Goal: Task Accomplishment & Management: Manage account settings

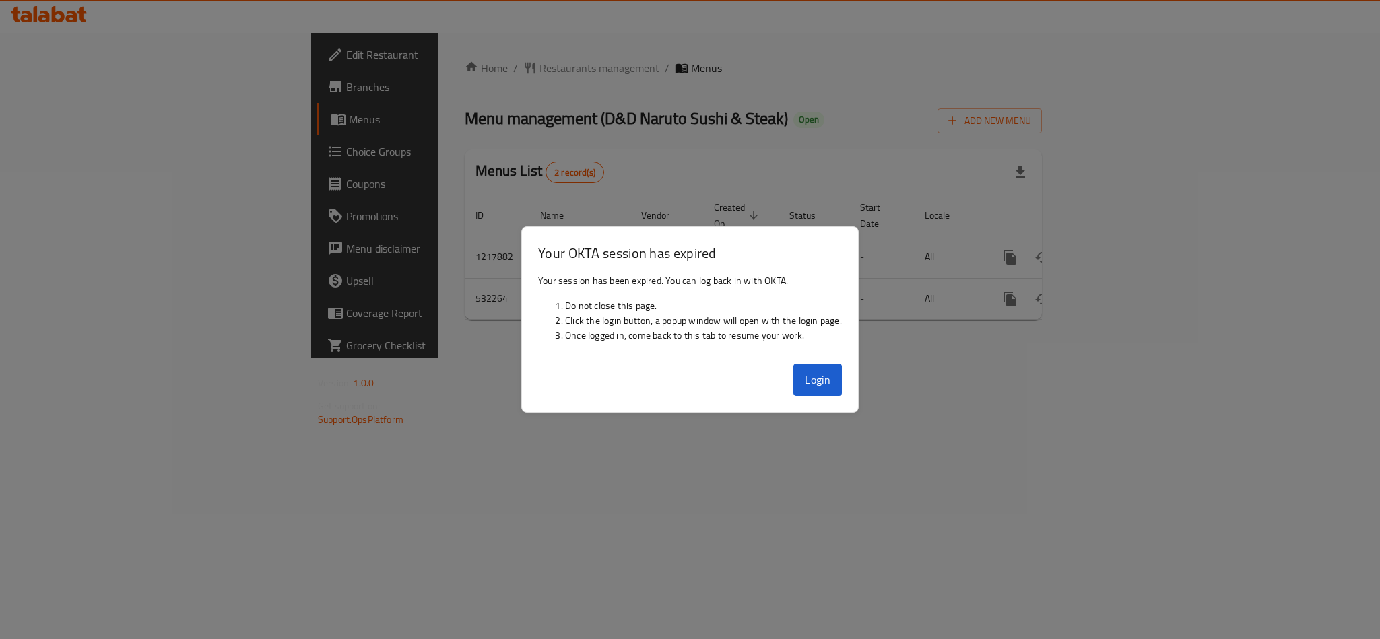
click at [815, 376] on button "Login" at bounding box center [817, 380] width 48 height 32
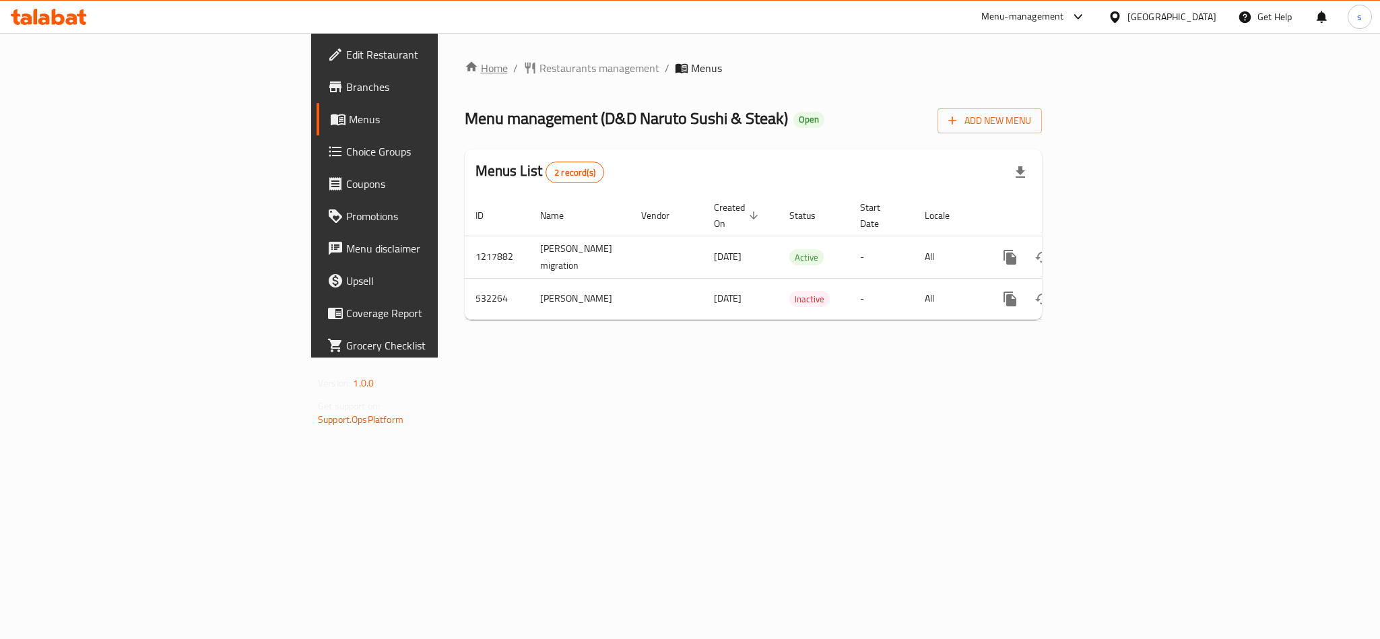
click at [465, 67] on link "Home" at bounding box center [486, 68] width 43 height 16
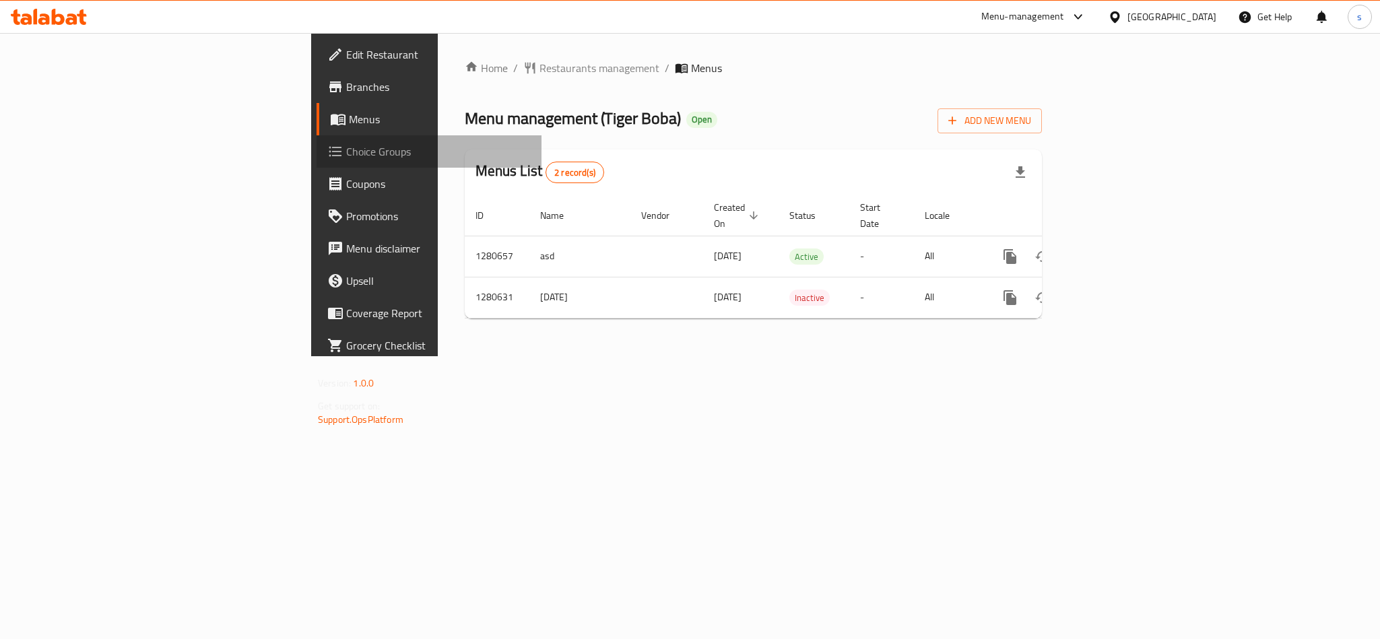
click at [346, 144] on span "Choice Groups" at bounding box center [438, 151] width 184 height 16
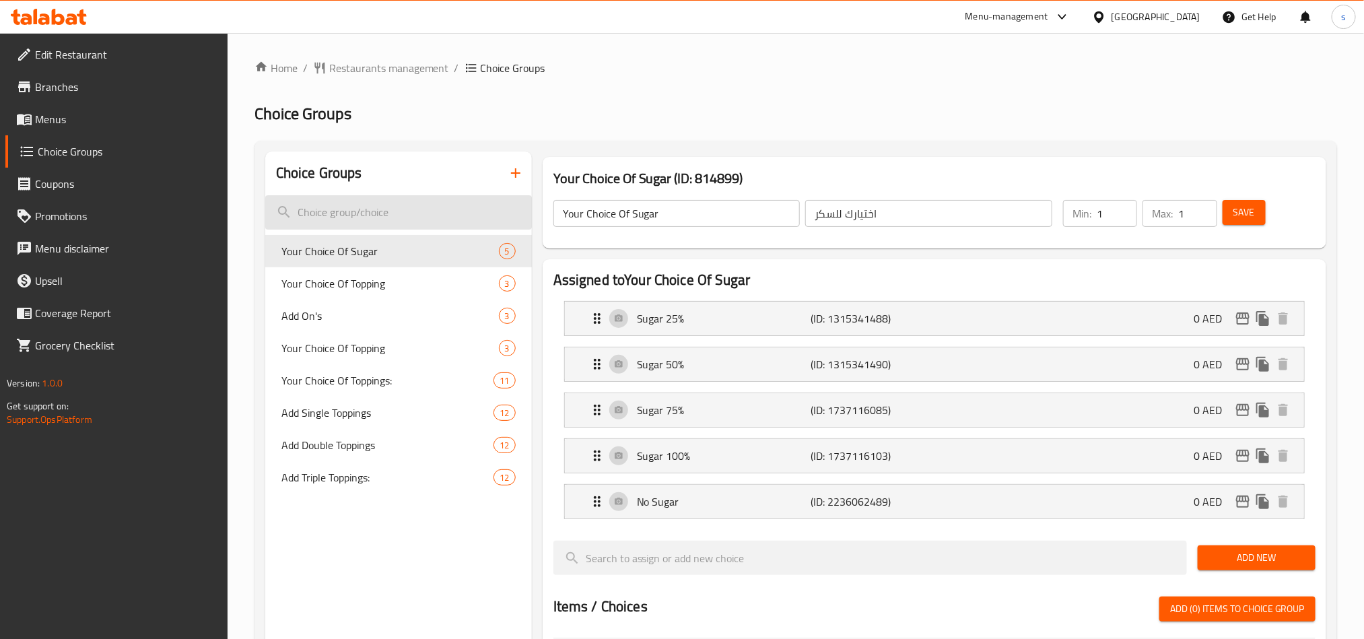
click at [372, 215] on input "search" at bounding box center [398, 212] width 267 height 34
click at [335, 219] on input "search" at bounding box center [398, 212] width 267 height 34
paste input "Your choice"
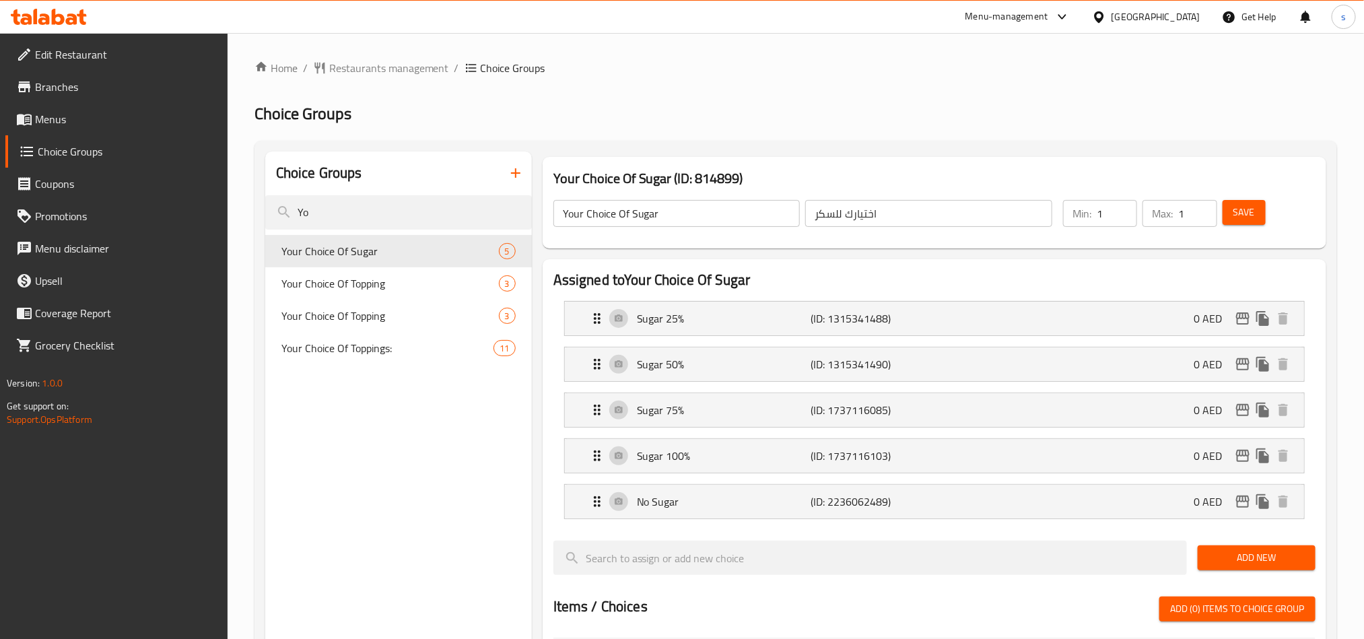
type input "Y"
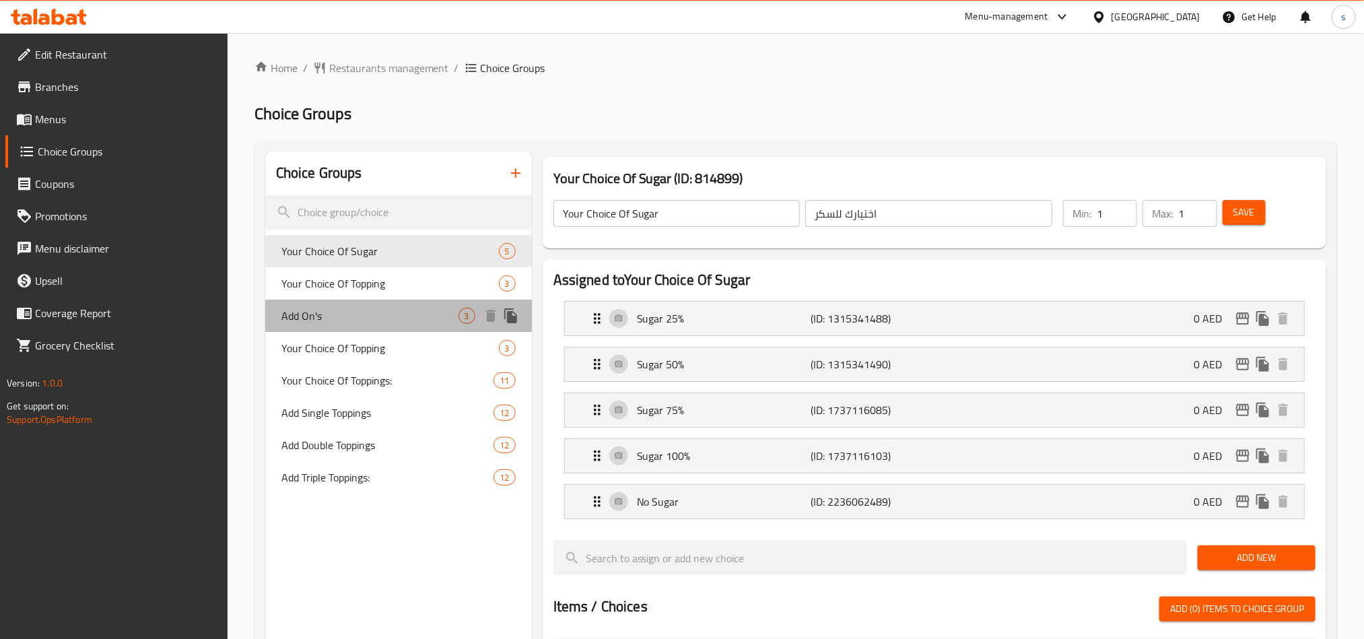
click at [289, 319] on span "Add On's" at bounding box center [369, 316] width 177 height 16
type input "Add On's"
type input "إضافات"
type input "0"
type input "2"
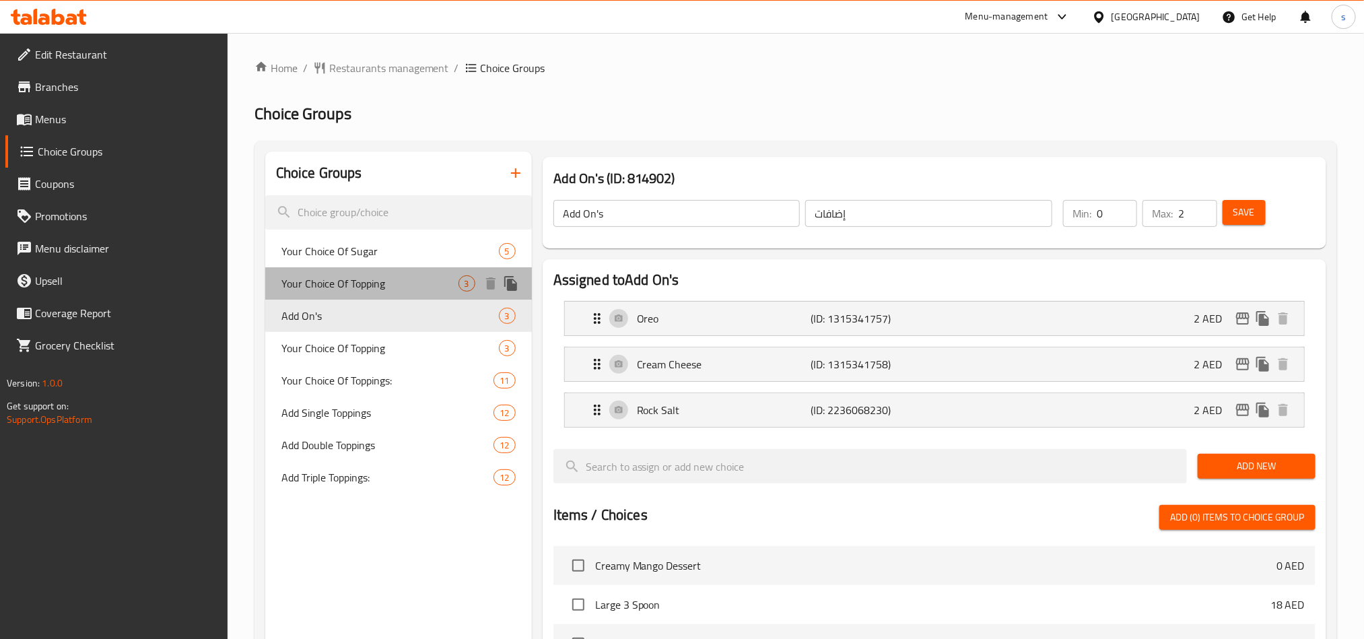
click at [368, 285] on span "Your Choice Of Topping" at bounding box center [369, 283] width 177 height 16
type input "Your Choice Of Topping"
type input "اختيارك من الإضافات"
type input "1"
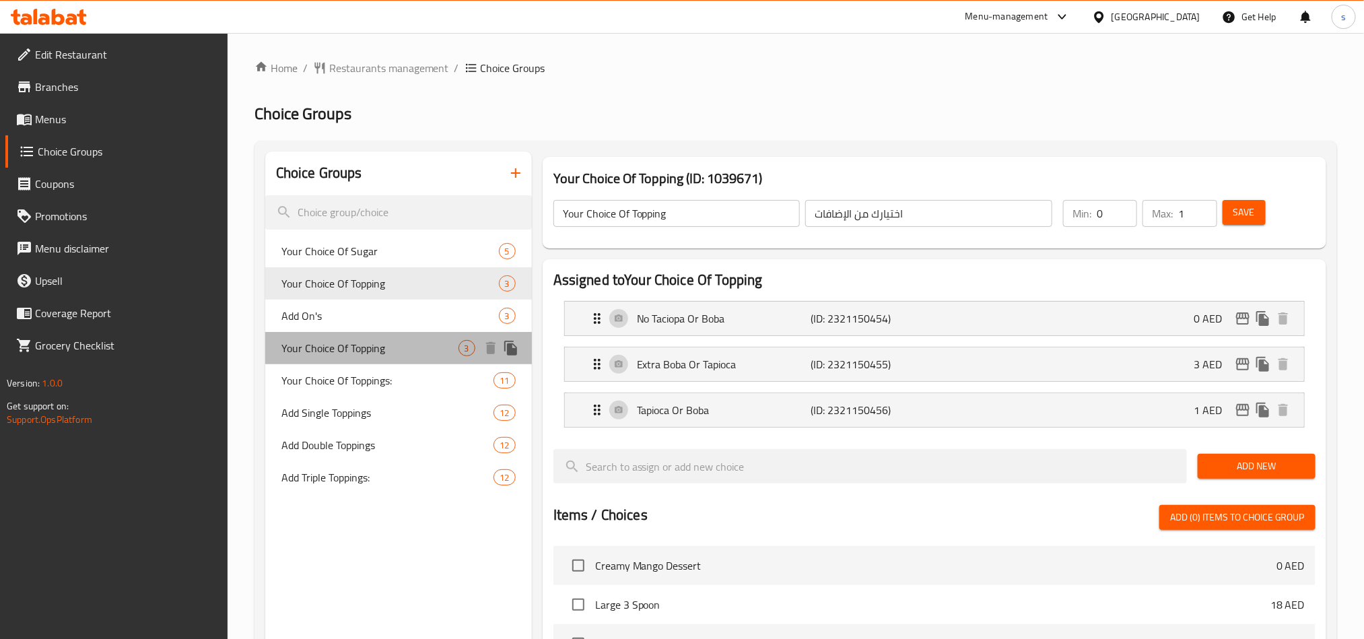
click at [376, 345] on span "Your Choice Of Topping" at bounding box center [369, 348] width 177 height 16
type input "اختيارك للطبقة العلوية"
type input "1"
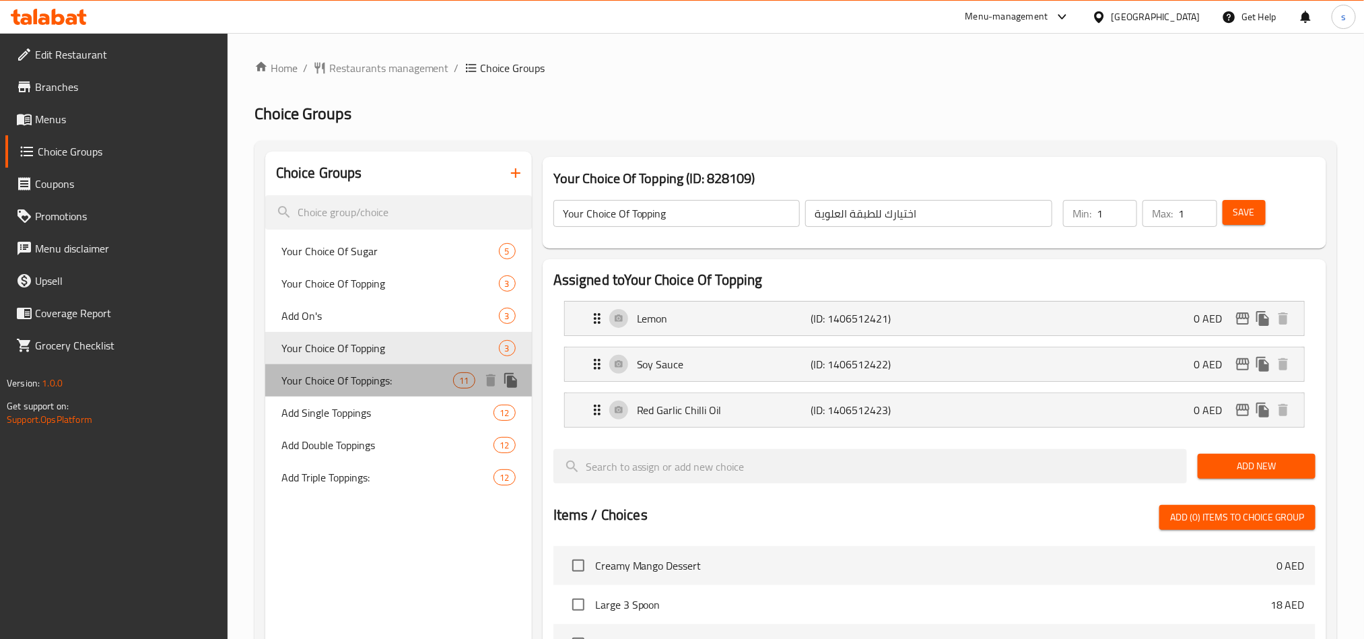
click at [356, 382] on span "Your Choice Of Toppings:" at bounding box center [367, 380] width 172 height 16
type input "Your Choice Of Toppings:"
type input "اختيارك من الطبقة الأولى:"
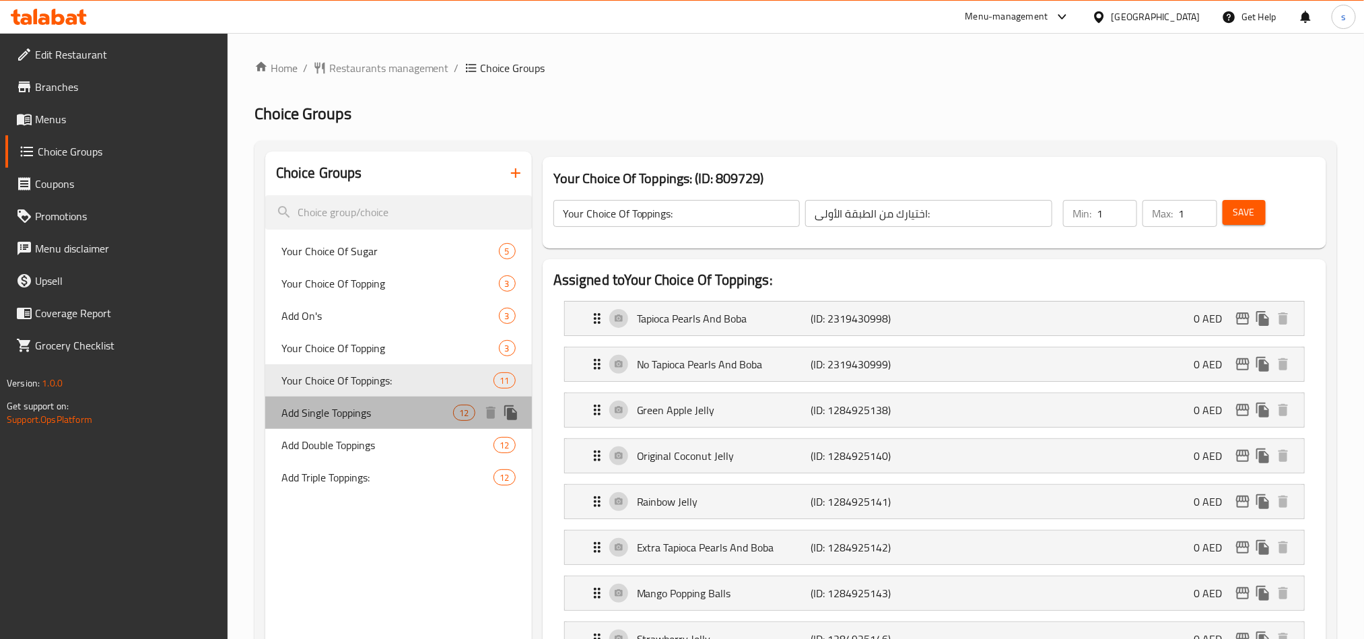
click at [350, 415] on span "Add Single Toppings" at bounding box center [367, 413] width 172 height 16
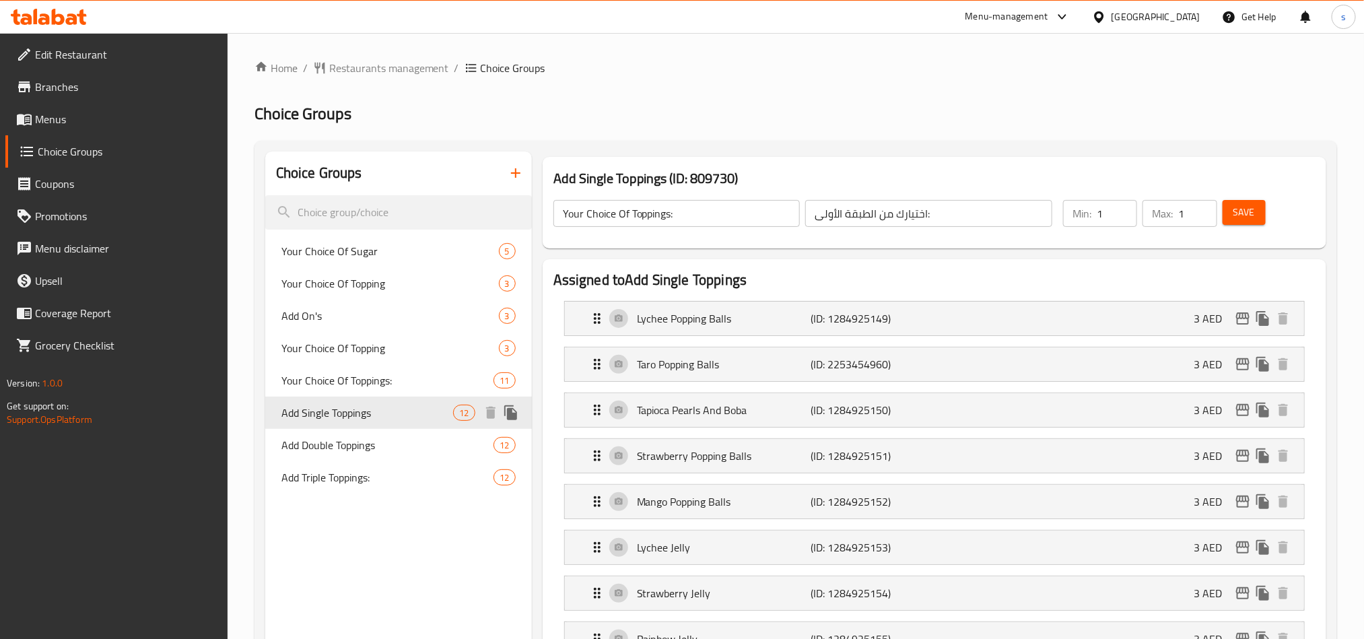
type input "Add Single Toppings"
type input "اضف توبينج سينجل"
type input "0"
click at [51, 120] on span "Menus" at bounding box center [126, 119] width 182 height 16
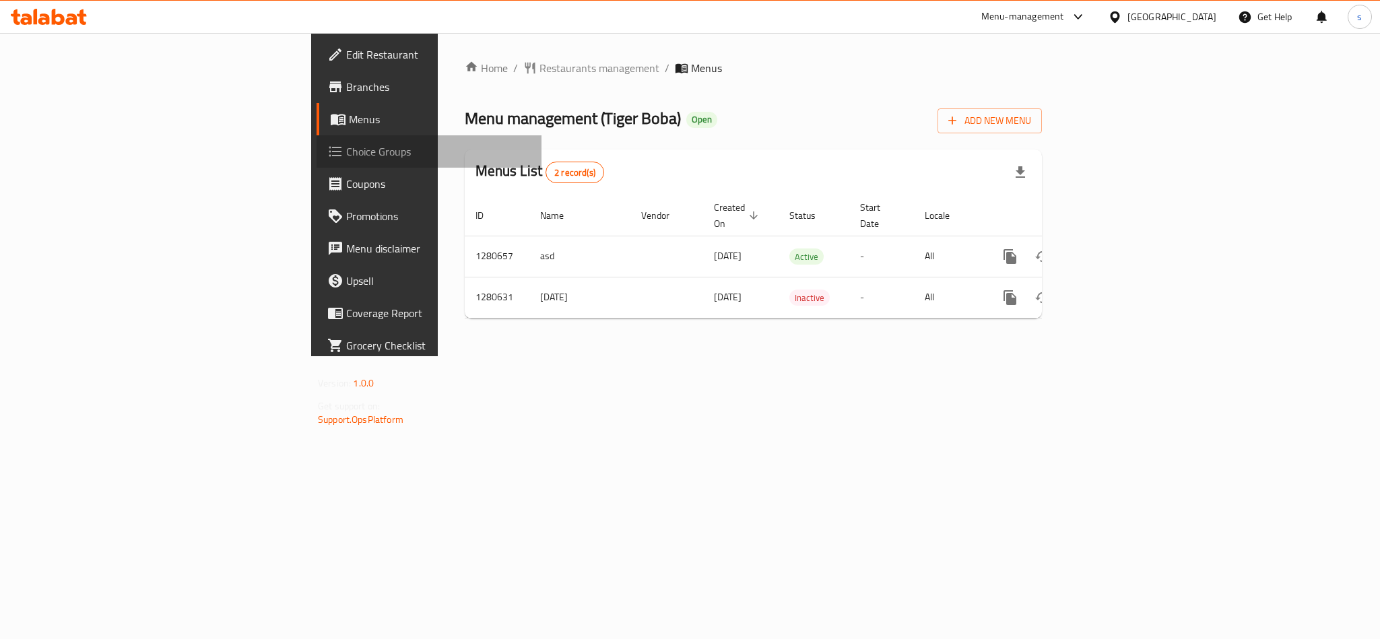
click at [346, 156] on span "Choice Groups" at bounding box center [438, 151] width 184 height 16
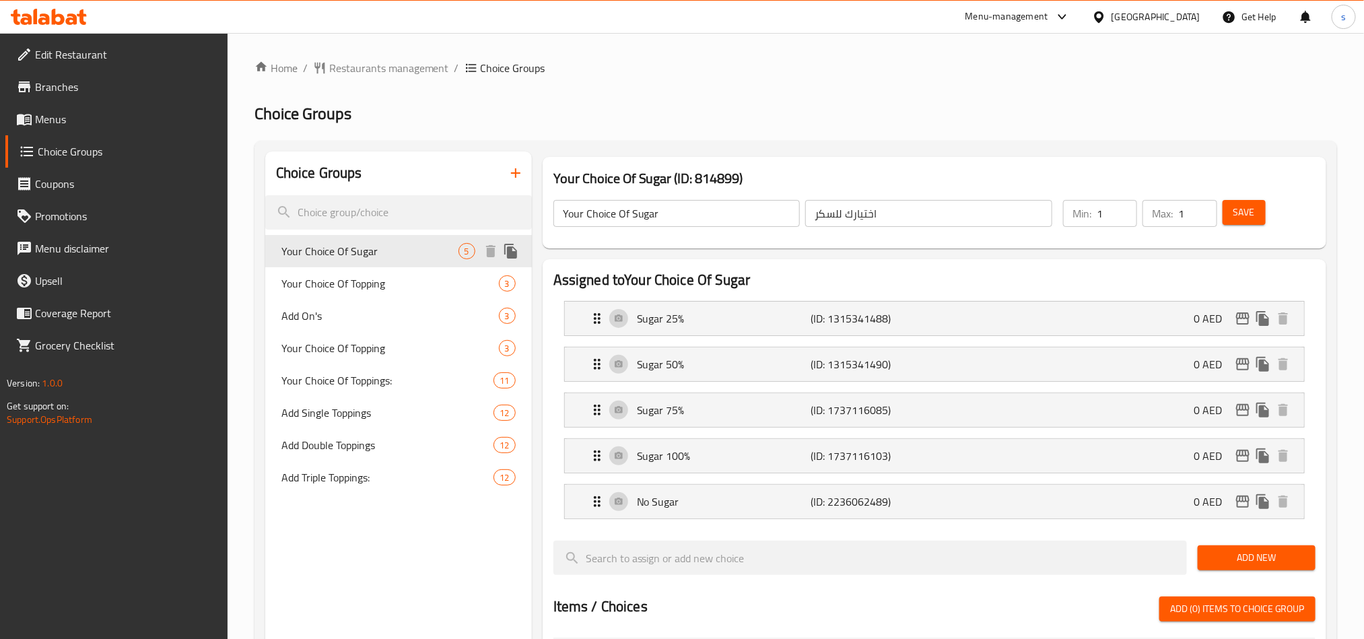
click at [344, 252] on span "Your Choice Of Sugar" at bounding box center [369, 251] width 177 height 16
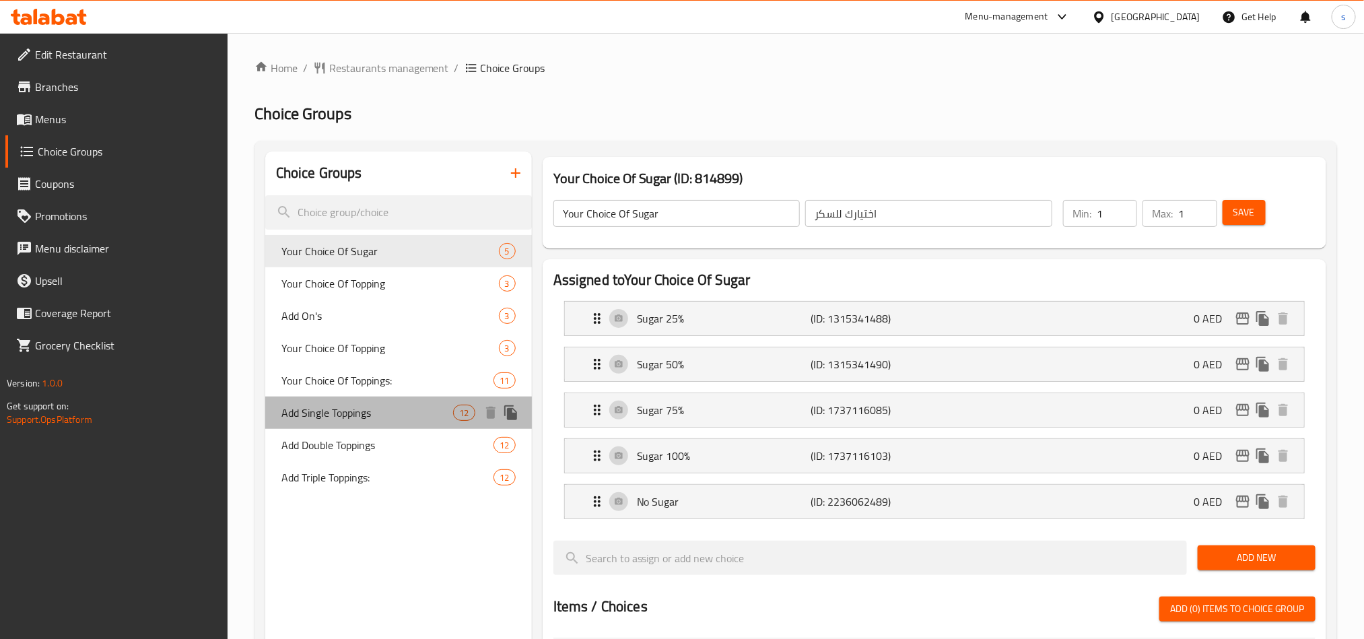
click at [334, 416] on span "Add Single Toppings" at bounding box center [367, 413] width 172 height 16
type input "Add Single Toppings"
type input "اضف توبينج سينجل"
type input "0"
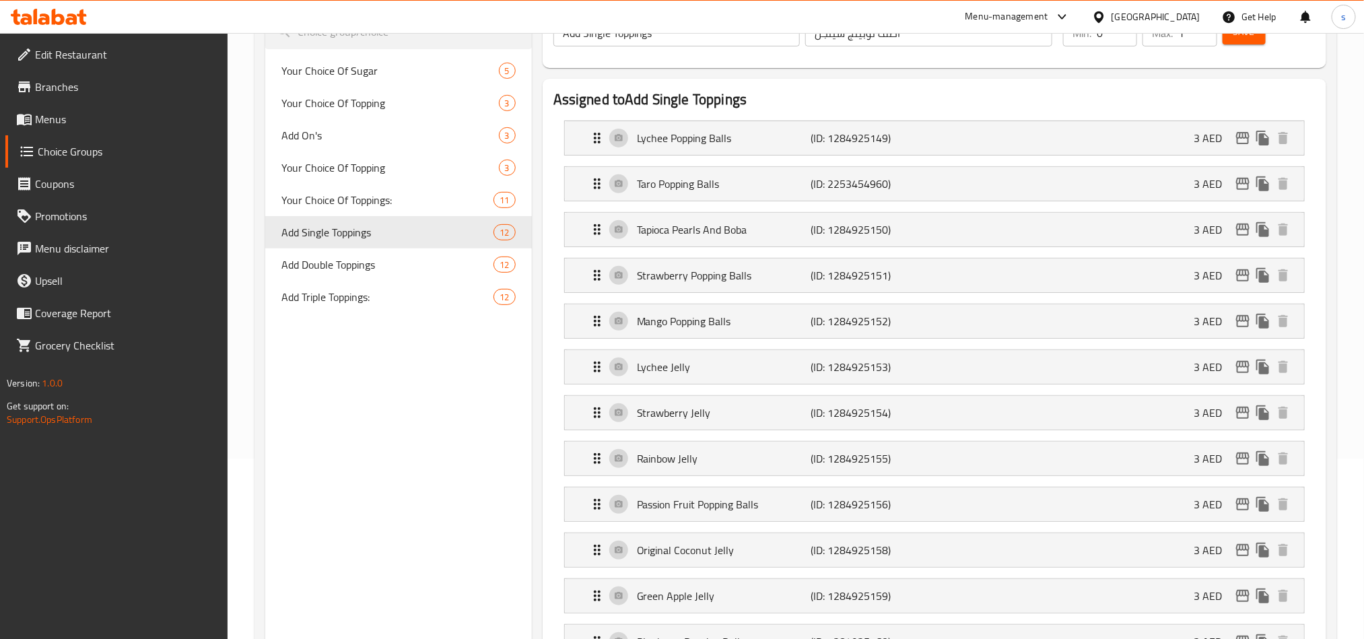
scroll to position [145, 0]
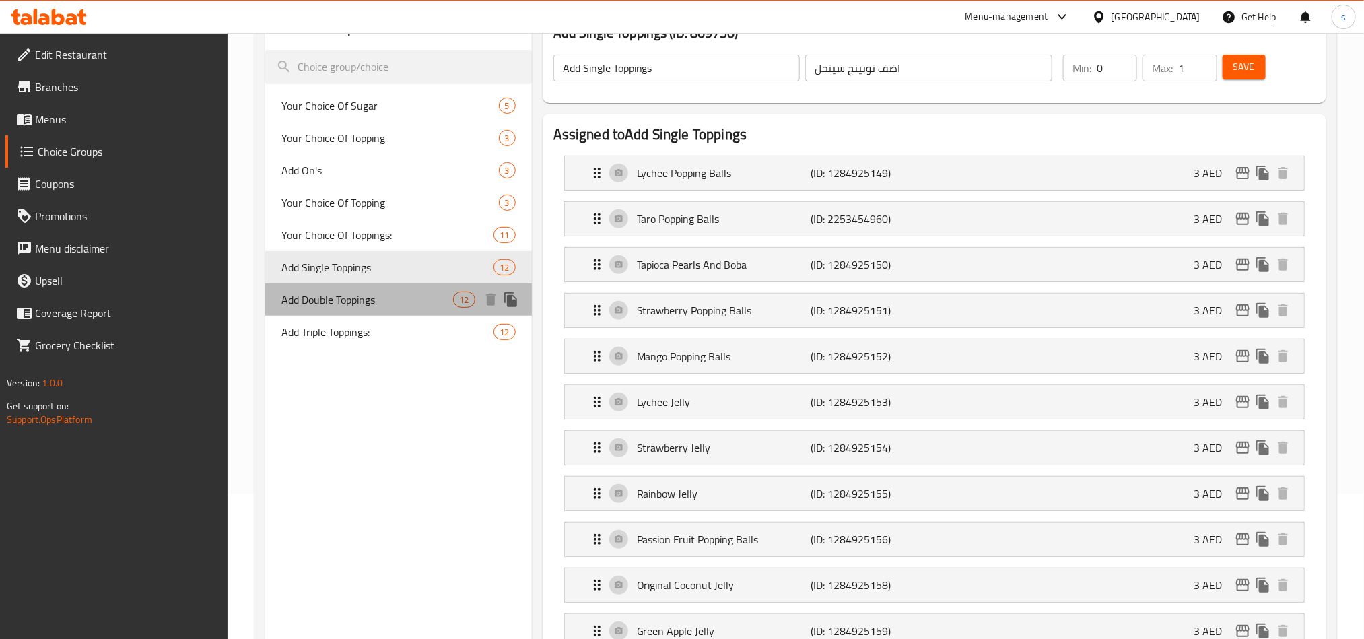
click at [362, 299] on span "Add Double Toppings" at bounding box center [367, 300] width 172 height 16
type input "Add Double Toppings"
type input "إضافة الطبقة المزدوجة"
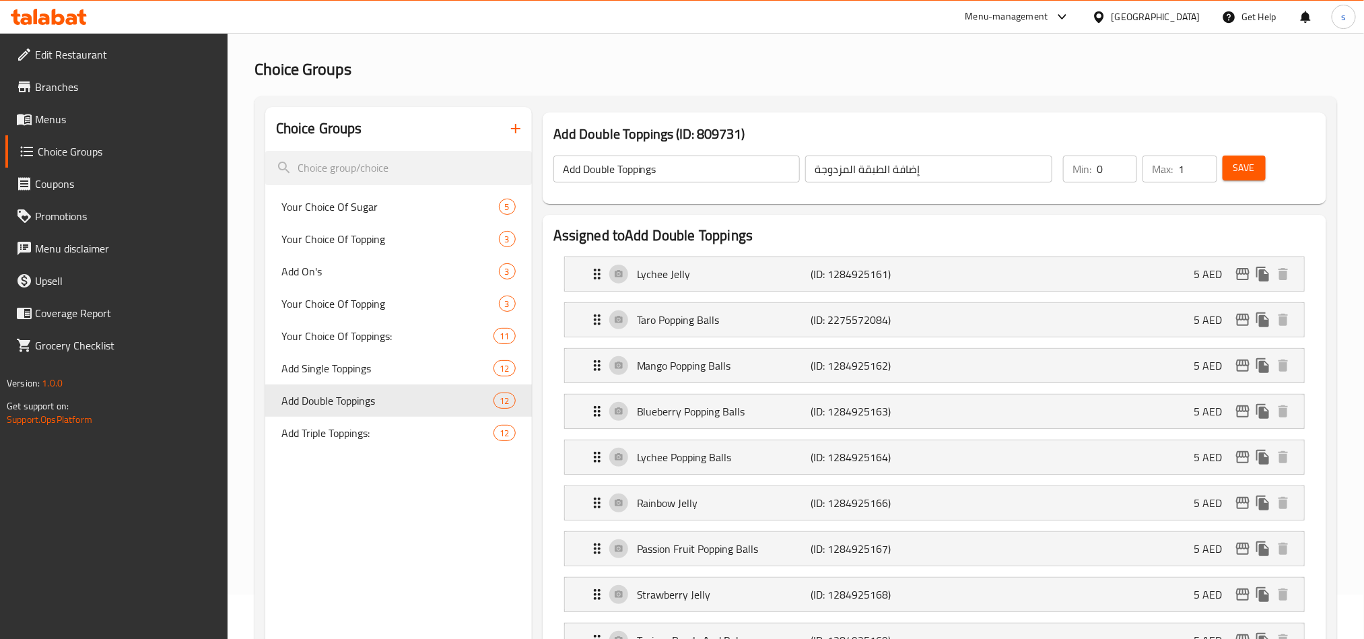
scroll to position [0, 0]
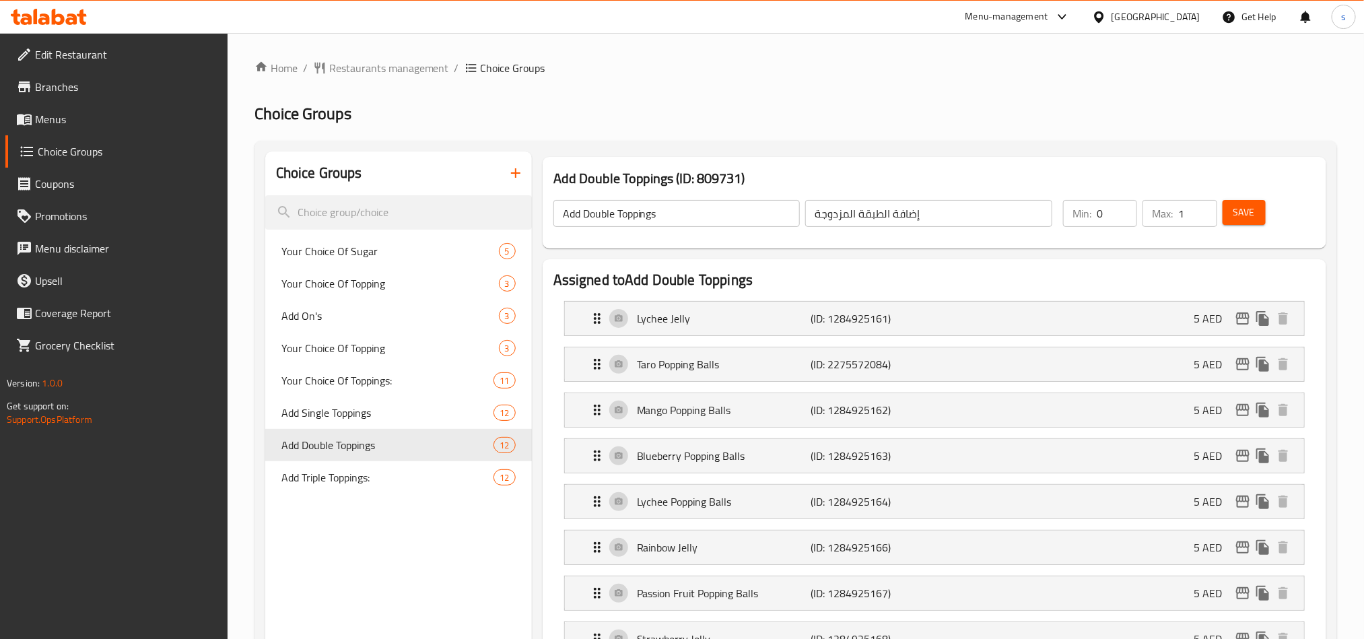
click at [1178, 14] on div "[GEOGRAPHIC_DATA]" at bounding box center [1156, 16] width 89 height 15
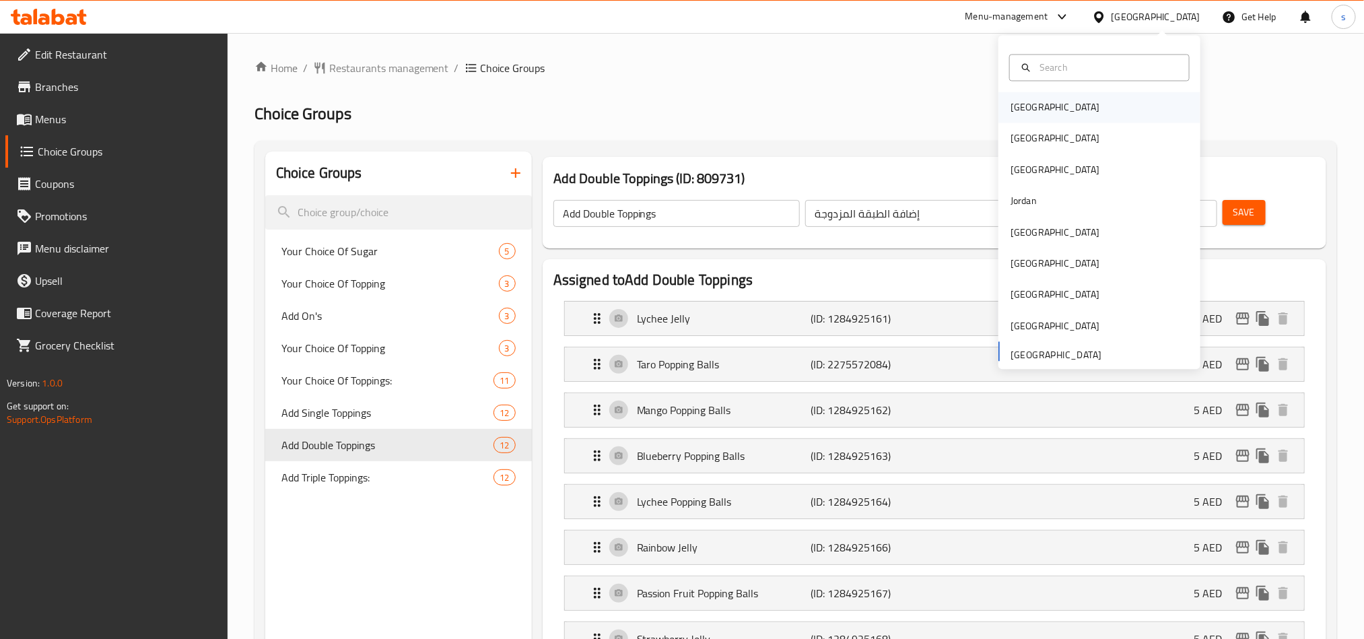
click at [1014, 104] on div "[GEOGRAPHIC_DATA]" at bounding box center [1055, 107] width 89 height 15
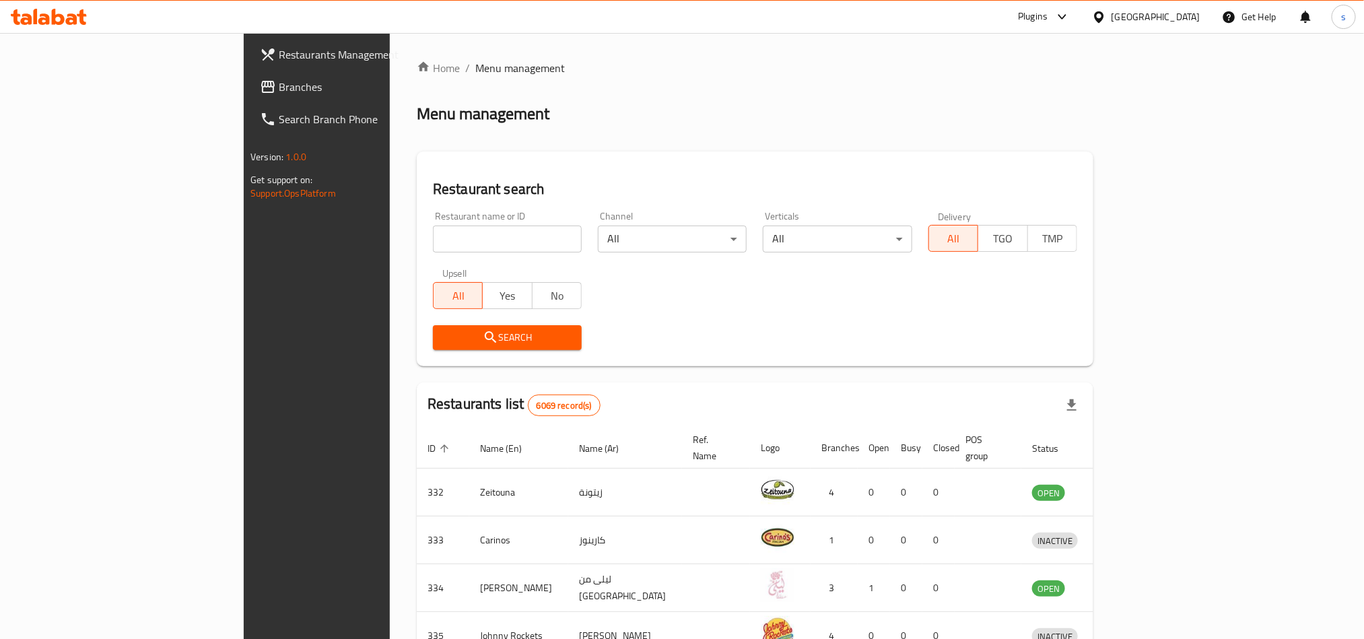
click at [1184, 11] on div "[GEOGRAPHIC_DATA]" at bounding box center [1156, 16] width 89 height 15
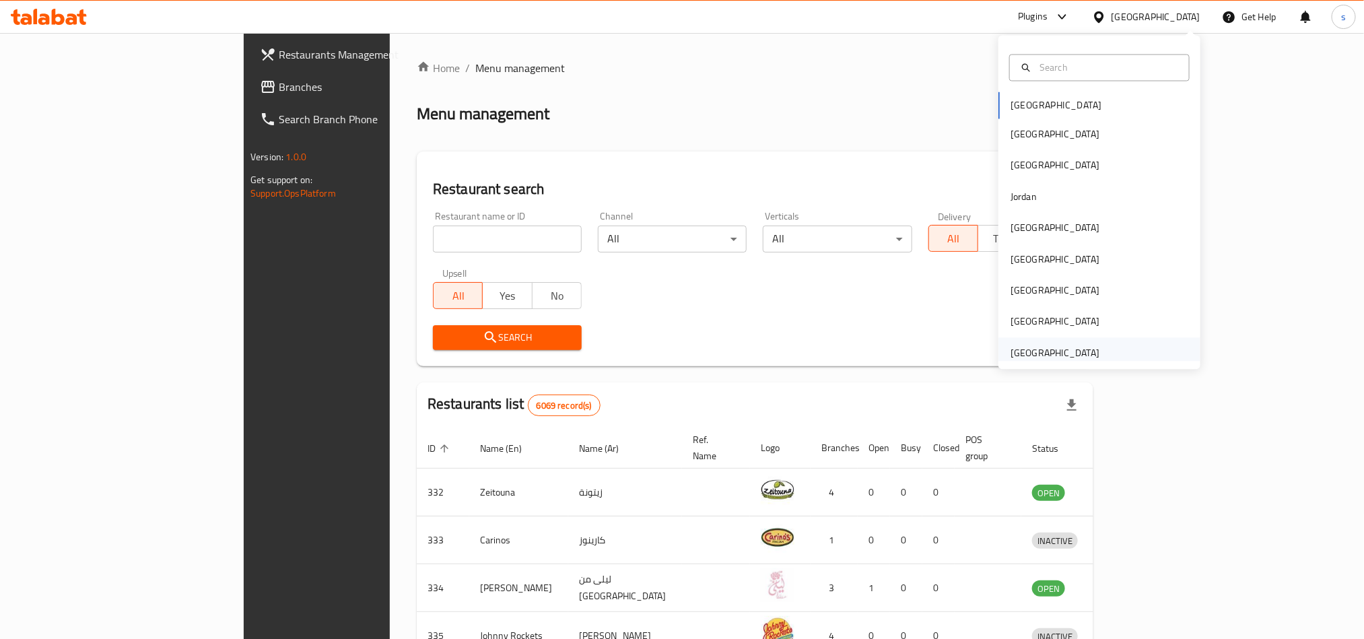
click at [1064, 355] on div "[GEOGRAPHIC_DATA]" at bounding box center [1055, 352] width 89 height 15
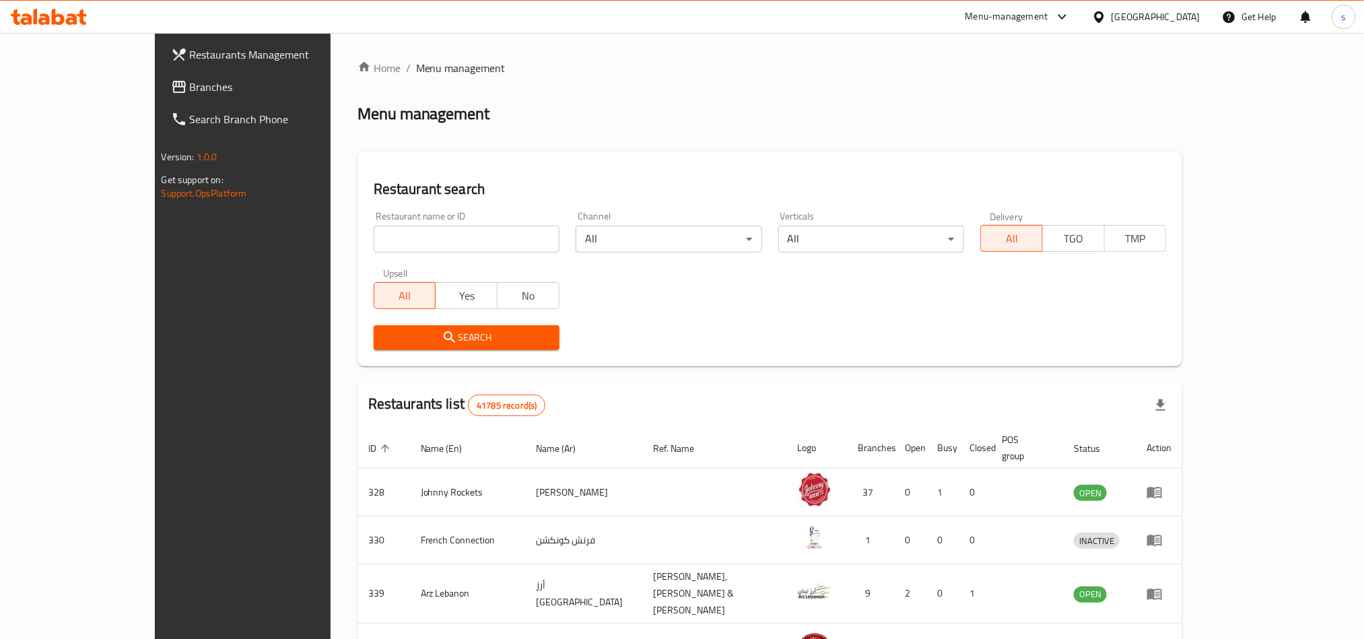
click at [190, 93] on span "Branches" at bounding box center [281, 87] width 182 height 16
